Goal: Task Accomplishment & Management: Use online tool/utility

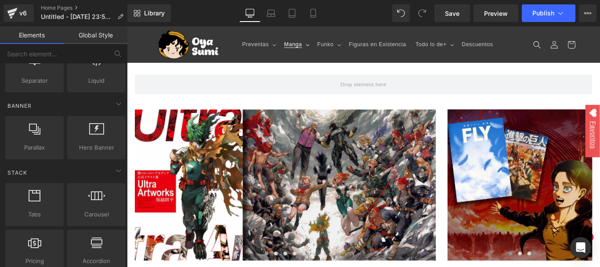
click at [310, 72] on div "Row" at bounding box center [392, 87] width 527 height 40
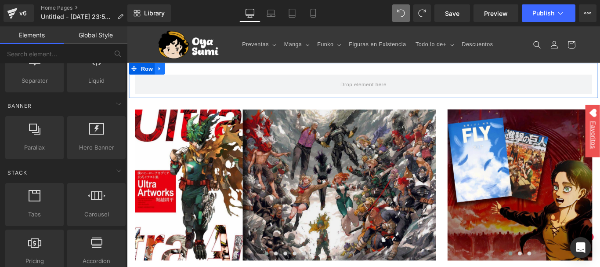
click at [165, 73] on link at bounding box center [163, 73] width 11 height 13
click at [184, 73] on icon at bounding box center [187, 74] width 6 height 7
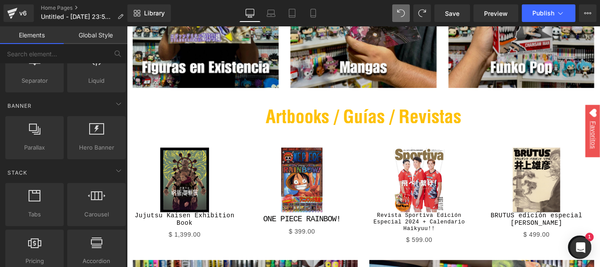
scroll to position [470, 0]
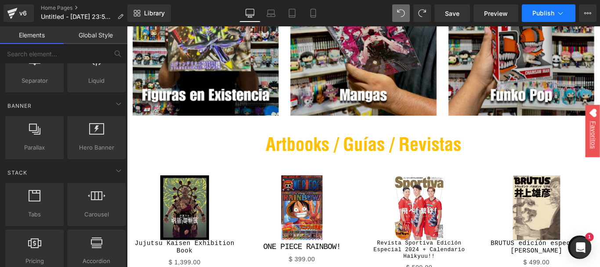
click at [548, 21] on button "Publish" at bounding box center [549, 13] width 54 height 18
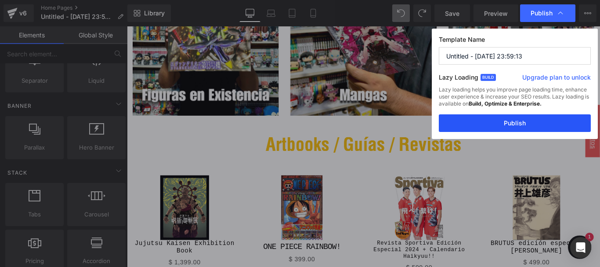
click at [504, 127] on button "Publish" at bounding box center [515, 123] width 152 height 18
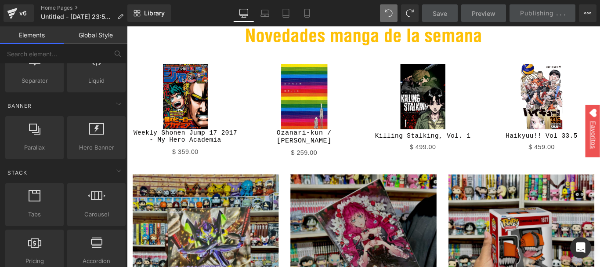
scroll to position [0, 0]
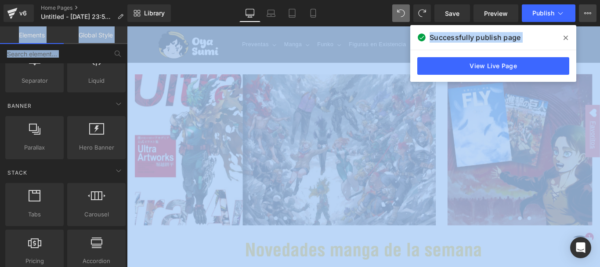
drag, startPoint x: 565, startPoint y: 41, endPoint x: 582, endPoint y: 10, distance: 36.0
click at [582, 0] on div "Parallax You are previewing how the will restyle your page. You can not edit El…" at bounding box center [300, 0] width 600 height 0
click at [582, 10] on button "Upgrade Plan View Live Page View with current Template Save Template to Library…" at bounding box center [588, 13] width 18 height 18
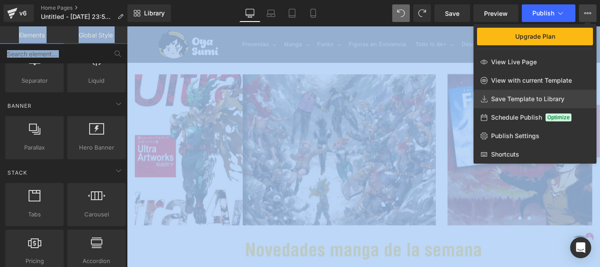
click at [555, 96] on span "Save Template to Library" at bounding box center [527, 99] width 73 height 8
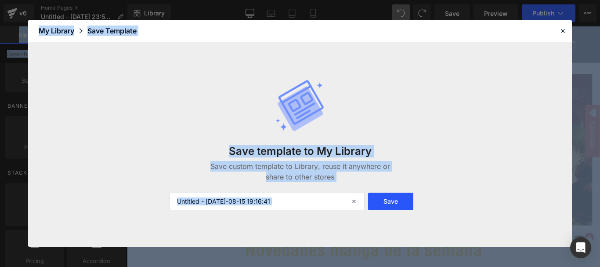
click at [387, 204] on button "Save" at bounding box center [390, 201] width 45 height 18
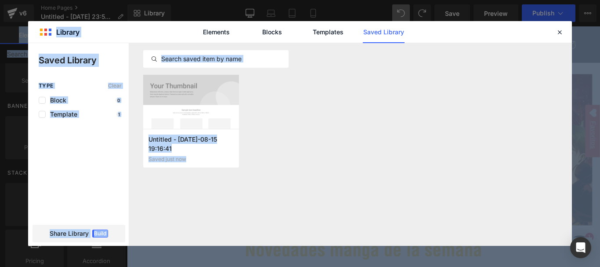
click at [0, 0] on div "Untitled - [DATE]-08-15 19:16:41 Saved just now Add to page" at bounding box center [0, 0] width 0 height 0
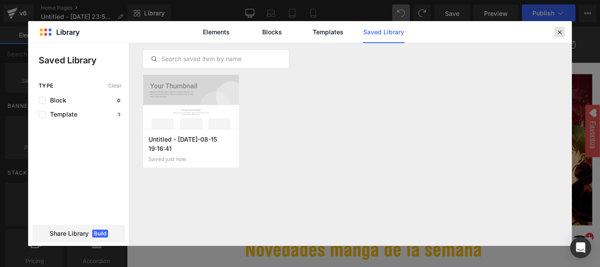
click at [557, 31] on icon at bounding box center [560, 32] width 8 height 8
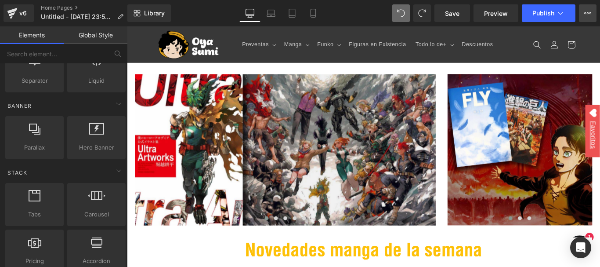
click at [590, 12] on icon at bounding box center [587, 13] width 7 height 7
